Goal: Task Accomplishment & Management: Use online tool/utility

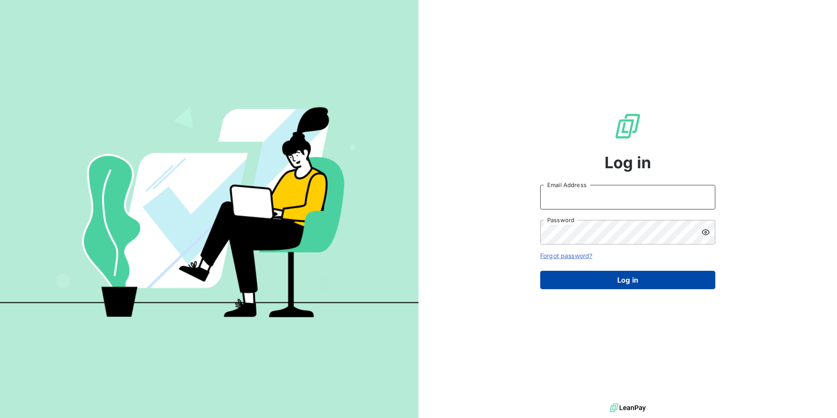
type input "[EMAIL_ADDRESS][PERSON_NAME][DOMAIN_NAME]"
click at [655, 278] on button "Log in" at bounding box center [627, 280] width 175 height 18
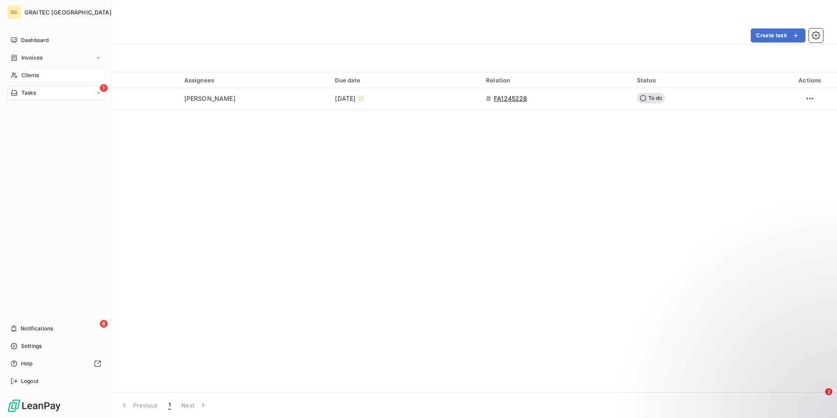
click at [35, 71] on span "Clients" at bounding box center [30, 75] width 18 height 8
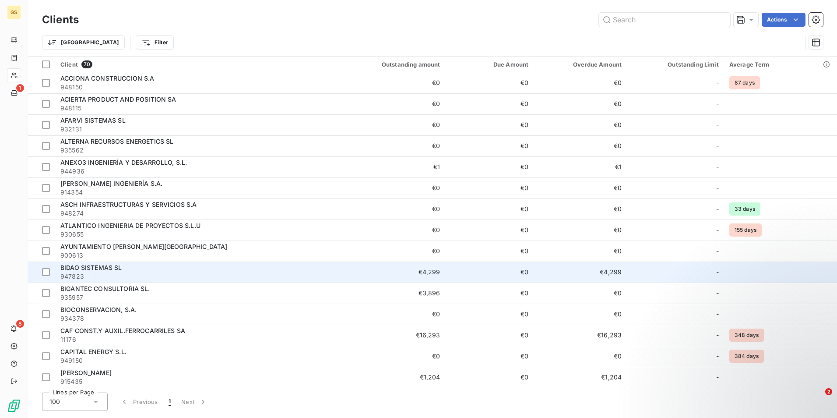
click at [170, 268] on div "BIDAO SISTEMAS SL" at bounding box center [187, 267] width 254 height 9
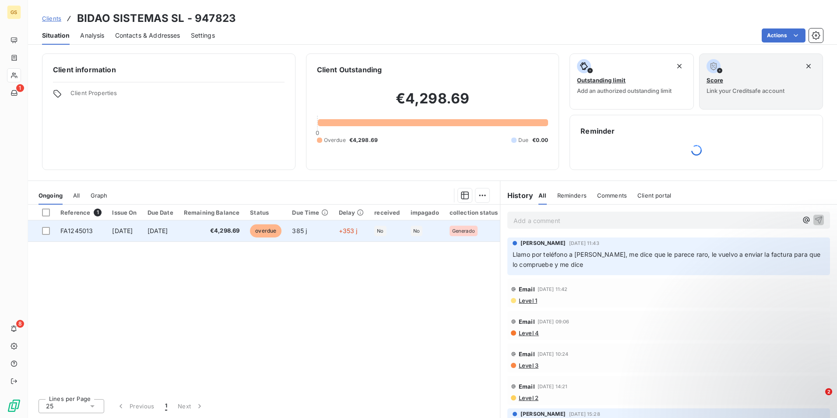
click at [333, 237] on td "385 j" at bounding box center [310, 230] width 46 height 21
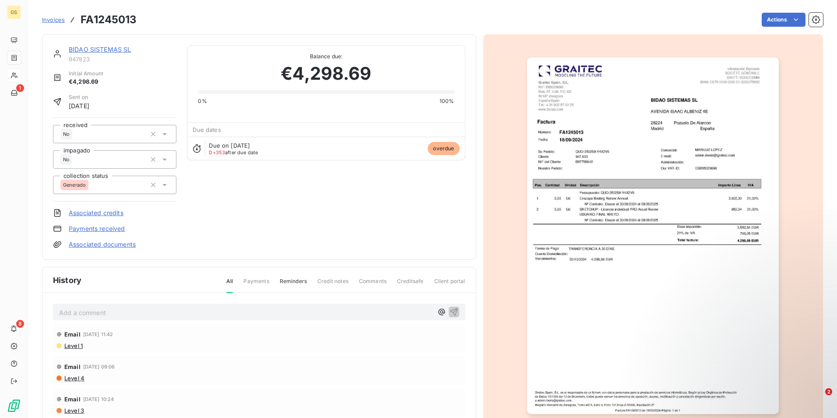
click at [653, 238] on img "button" at bounding box center [653, 235] width 252 height 356
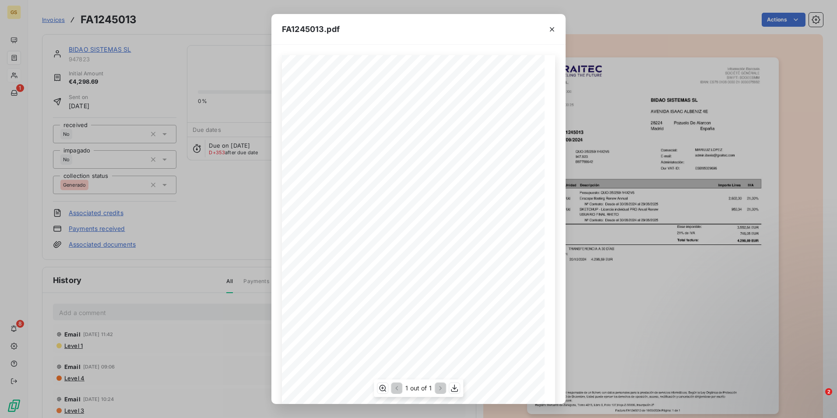
scroll to position [34, 0]
click at [456, 391] on icon "button" at bounding box center [454, 388] width 9 height 9
drag, startPoint x: 282, startPoint y: 30, endPoint x: 324, endPoint y: 30, distance: 42.0
click at [324, 30] on div "FA1245013.pdf" at bounding box center [418, 29] width 294 height 31
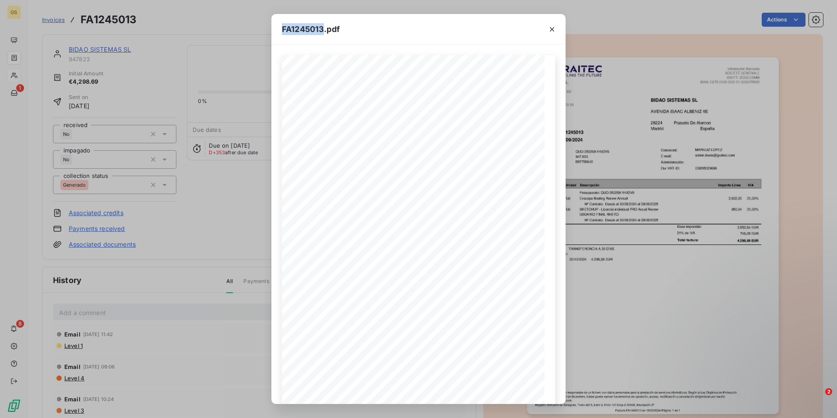
drag, startPoint x: 324, startPoint y: 30, endPoint x: 319, endPoint y: 31, distance: 4.6
copy span "FA1245013"
click at [552, 30] on icon "button" at bounding box center [552, 29] width 9 height 9
